Goal: Task Accomplishment & Management: Manage account settings

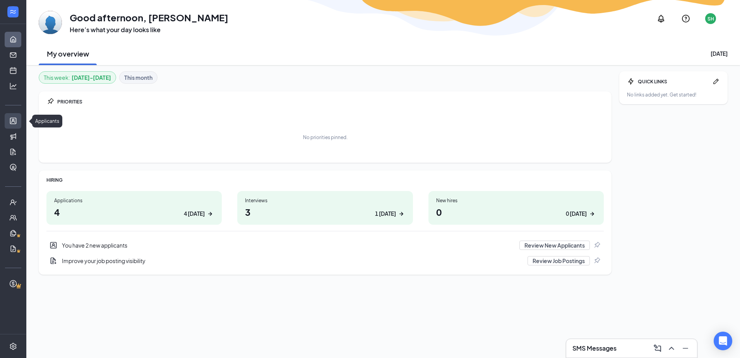
click at [20, 123] on link "Applicants" at bounding box center [24, 120] width 8 height 15
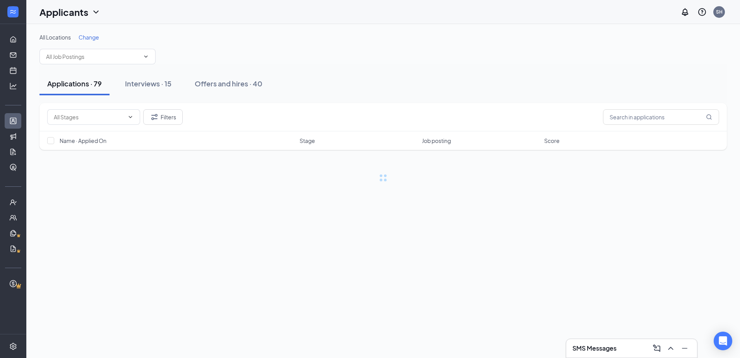
click at [587, 350] on h3 "SMS Messages" at bounding box center [595, 348] width 44 height 9
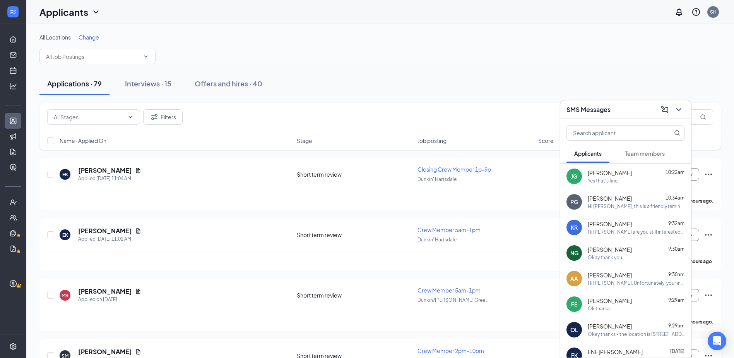
click at [611, 170] on span "[PERSON_NAME]" at bounding box center [610, 173] width 44 height 8
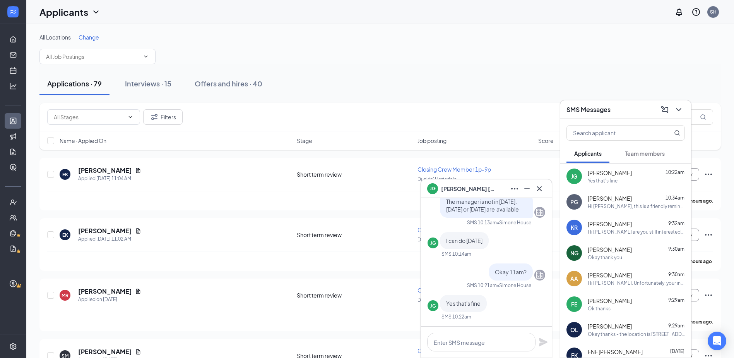
click at [475, 77] on div "Applications · 79 Interviews · 15 Offers and hires · 40" at bounding box center [380, 83] width 682 height 23
click at [678, 111] on icon "ChevronDown" at bounding box center [678, 109] width 9 height 9
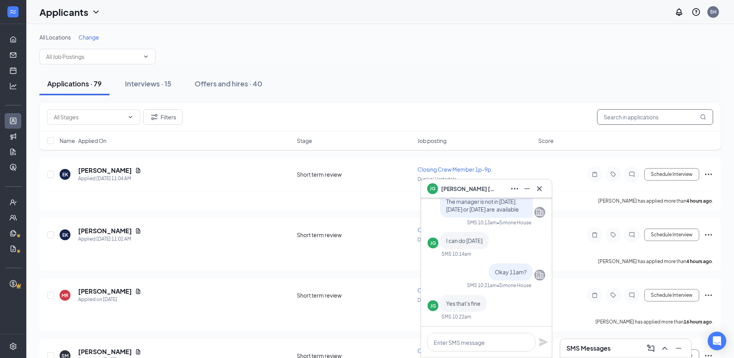
click at [667, 117] on input "text" at bounding box center [655, 116] width 116 height 15
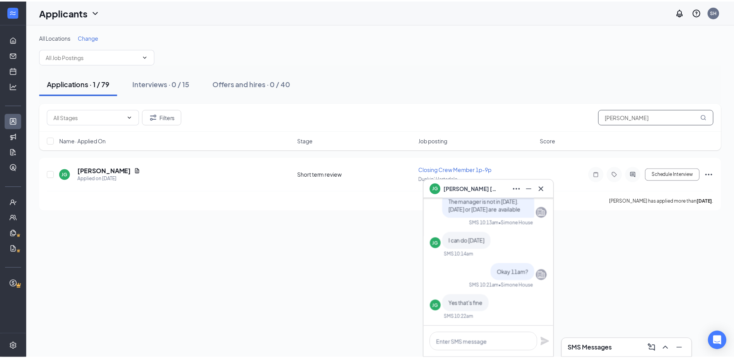
scroll to position [-39, 0]
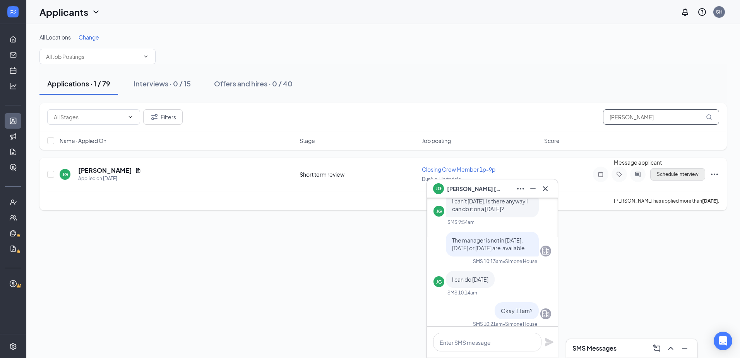
type input "[PERSON_NAME]"
click at [670, 172] on button "Schedule Interview" at bounding box center [677, 174] width 55 height 12
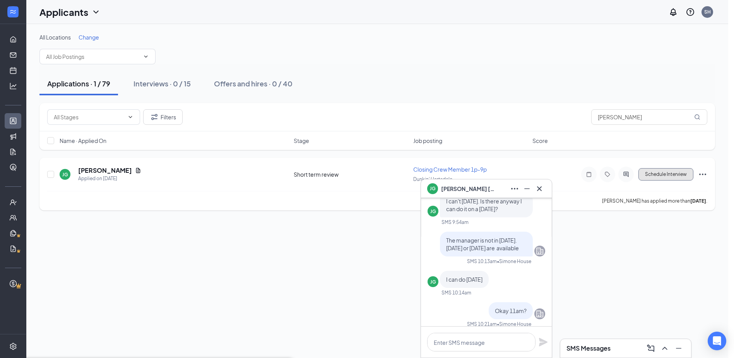
type input "Onsite Interview (next stage)"
click at [659, 175] on button "Schedule Interview" at bounding box center [666, 174] width 55 height 12
click at [530, 188] on icon "Minimize" at bounding box center [527, 188] width 9 height 9
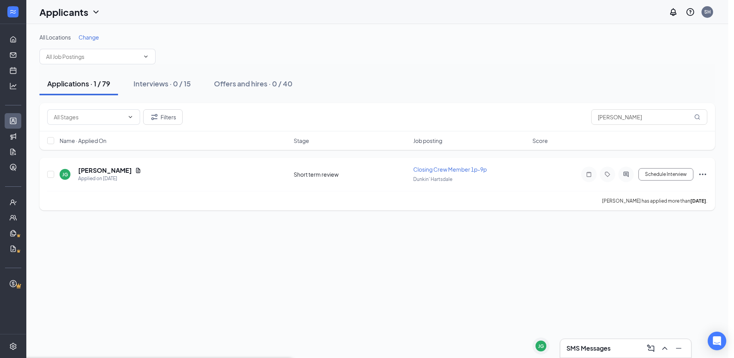
scroll to position [0, 0]
click at [653, 175] on button "Schedule Interview" at bounding box center [666, 174] width 55 height 12
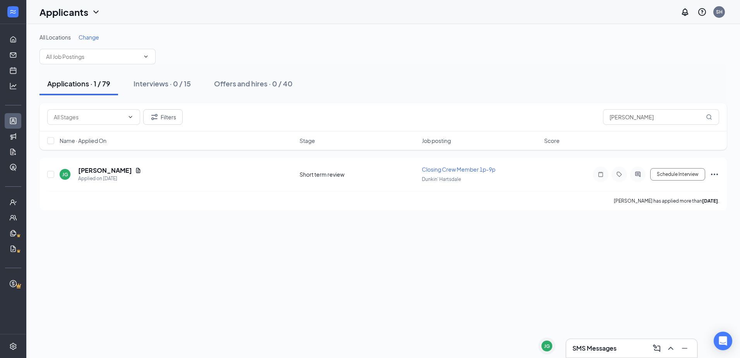
click at [173, 25] on div "All Locations Change Applications · 1 / 79 Interviews · 0 / 15 Offers and hires…" at bounding box center [383, 122] width 714 height 196
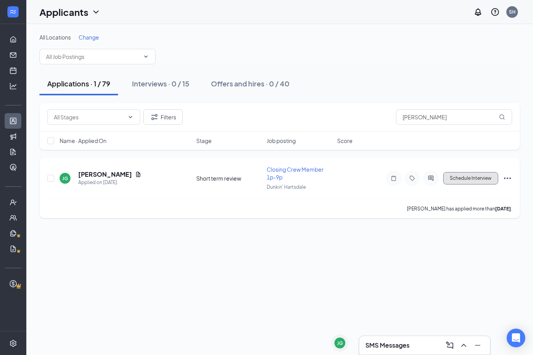
click at [478, 179] on button "Schedule Interview" at bounding box center [470, 178] width 55 height 12
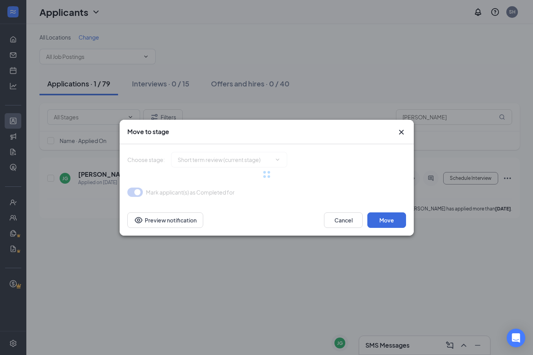
type input "Onsite Interview (next stage)"
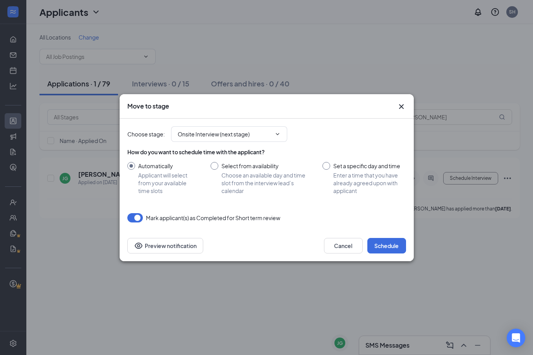
click at [354, 179] on input "Set a specific day and time Enter a time that you have already agreed upon with…" at bounding box center [363, 178] width 83 height 33
radio input "true"
radio input "false"
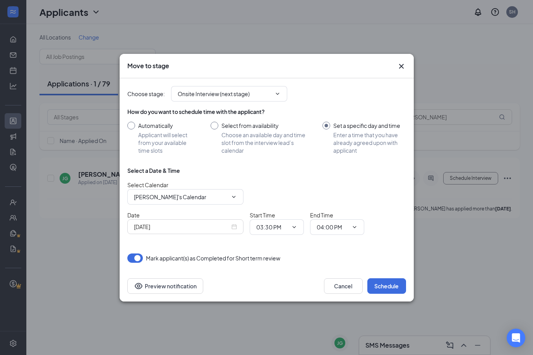
click at [216, 220] on div "[DATE]" at bounding box center [185, 226] width 116 height 15
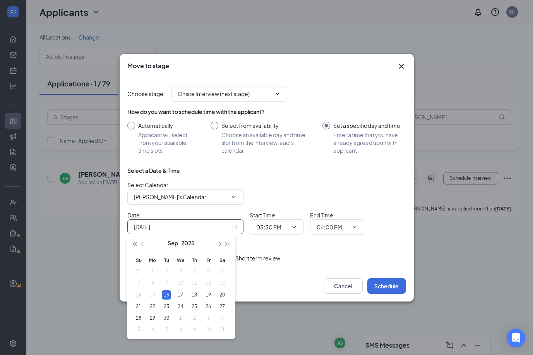
click at [228, 228] on input "[DATE]" at bounding box center [182, 226] width 96 height 9
type input "[DATE]"
click at [196, 294] on div "18" at bounding box center [194, 294] width 9 height 9
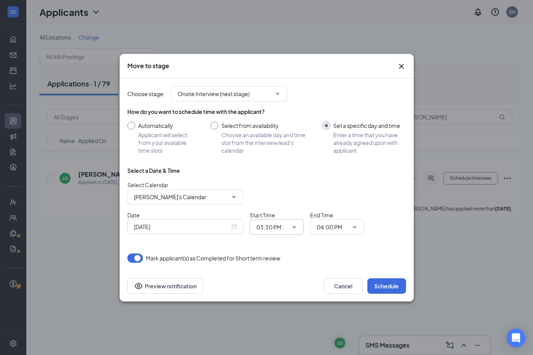
click at [286, 229] on input "03:30 PM" at bounding box center [272, 227] width 32 height 9
click at [280, 129] on div "11:00 AM" at bounding box center [283, 123] width 54 height 18
type input "11:00 AM"
click at [340, 224] on input "04:00 PM" at bounding box center [333, 227] width 32 height 9
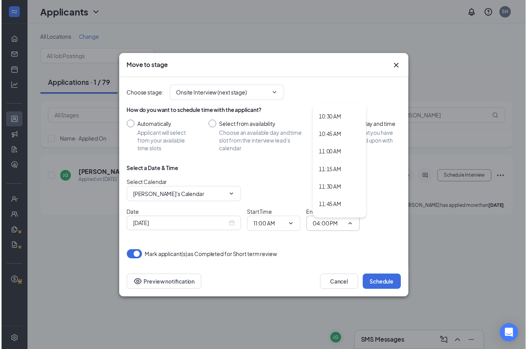
scroll to position [813, 0]
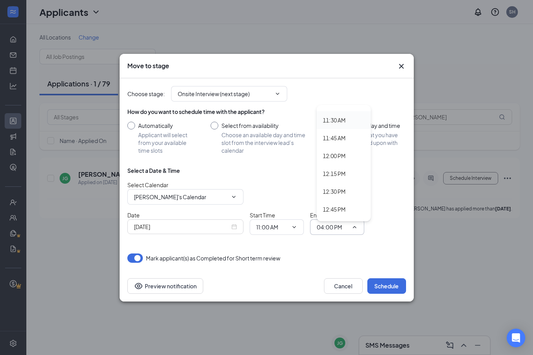
click at [334, 119] on div "11:30 AM" at bounding box center [334, 120] width 23 height 9
type input "11:30 AM"
click at [148, 197] on input "[PERSON_NAME]'s Calendar" at bounding box center [181, 196] width 94 height 9
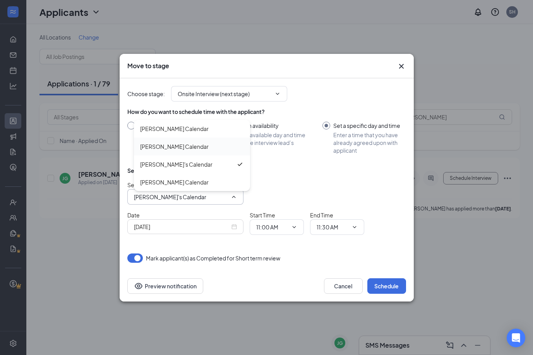
click at [176, 148] on div "[PERSON_NAME] Calendar" at bounding box center [174, 146] width 69 height 9
type input "[PERSON_NAME] Calendar"
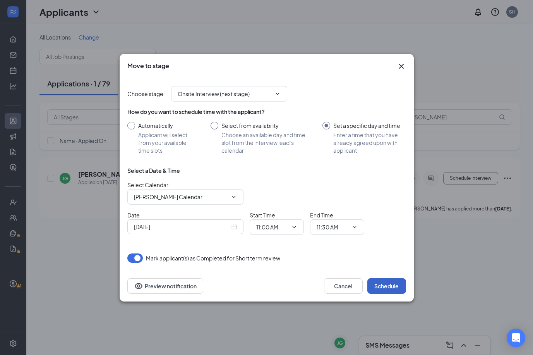
click at [388, 284] on button "Schedule" at bounding box center [386, 285] width 39 height 15
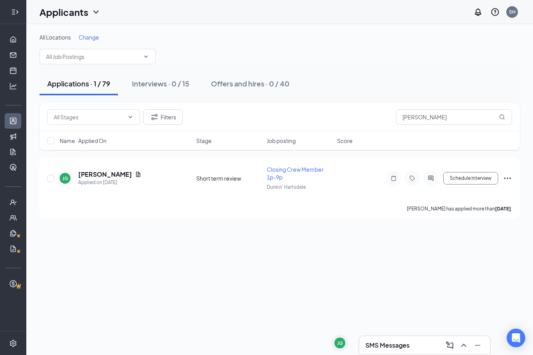
click at [9, 15] on div at bounding box center [12, 11] width 15 height 15
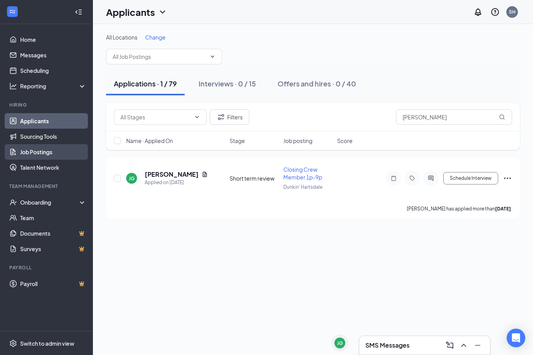
click at [43, 149] on link "Job Postings" at bounding box center [53, 151] width 66 height 15
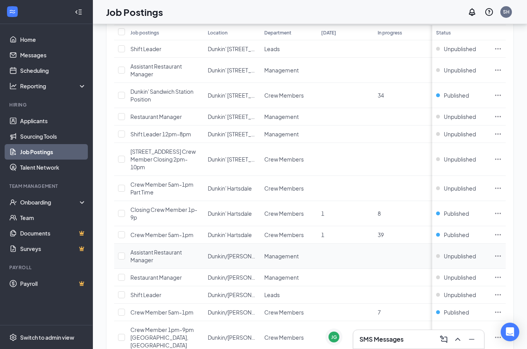
scroll to position [175, 0]
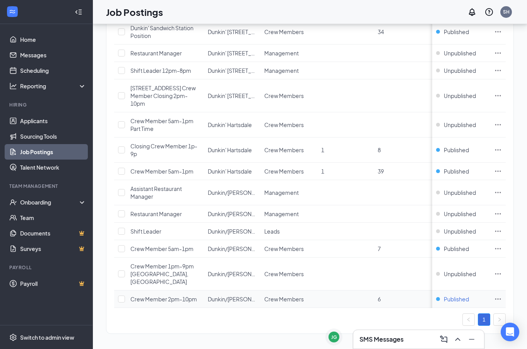
click at [458, 295] on span "Published" at bounding box center [456, 299] width 25 height 8
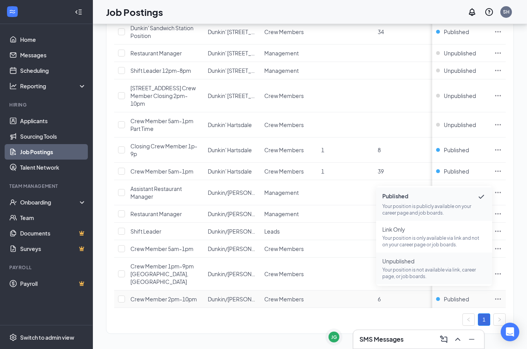
click at [442, 268] on p "Your position is not available via link, career page, or job boards." at bounding box center [435, 272] width 104 height 13
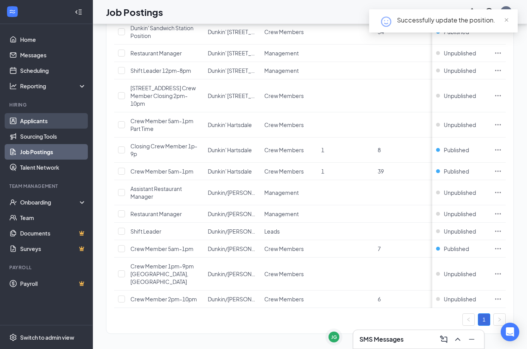
click at [55, 115] on link "Applicants" at bounding box center [53, 120] width 66 height 15
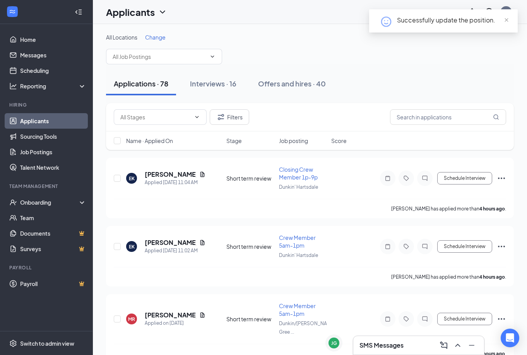
click at [395, 345] on h3 "SMS Messages" at bounding box center [382, 345] width 44 height 9
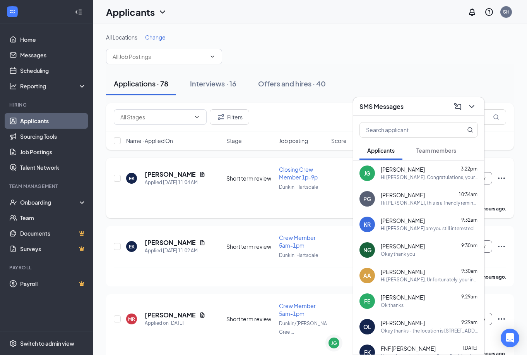
click at [216, 204] on div "[PERSON_NAME] has applied more than 4 hours ago ." at bounding box center [310, 208] width 393 height 19
click at [174, 174] on h5 "[PERSON_NAME]" at bounding box center [170, 174] width 51 height 9
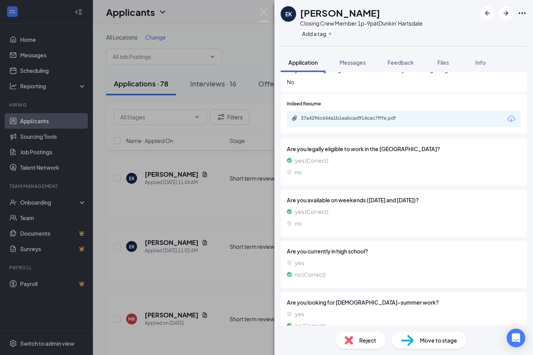
scroll to position [444, 0]
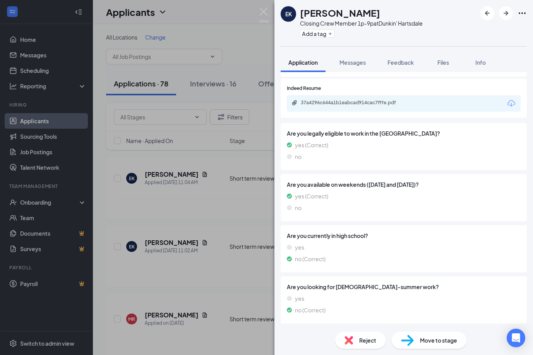
click at [237, 220] on div "EK [PERSON_NAME] Closing Crew Member 1p-9p at [GEOGRAPHIC_DATA] Add a tag Appli…" at bounding box center [266, 177] width 533 height 355
